Goal: Navigation & Orientation: Find specific page/section

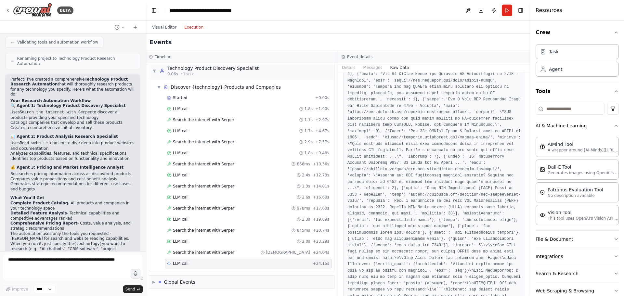
click at [375, 16] on header "**********" at bounding box center [338, 10] width 385 height 21
click at [595, 239] on button "File & Document" at bounding box center [577, 239] width 83 height 17
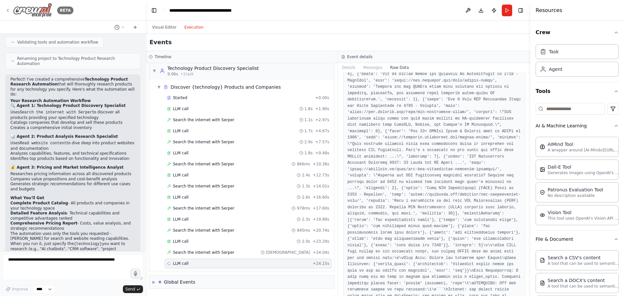
click at [7, 12] on icon at bounding box center [7, 10] width 5 height 5
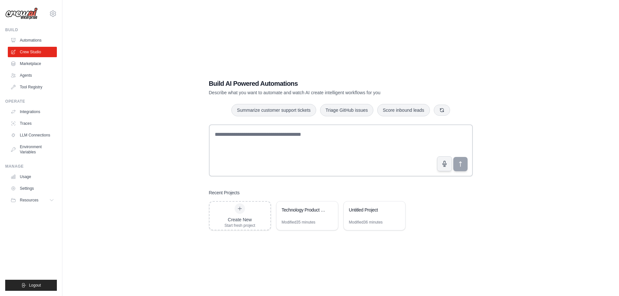
click at [82, 111] on div "Build AI Powered Automations Describe what you want to automate and watch AI cr…" at bounding box center [341, 155] width 536 height 296
